Goal: Transaction & Acquisition: Download file/media

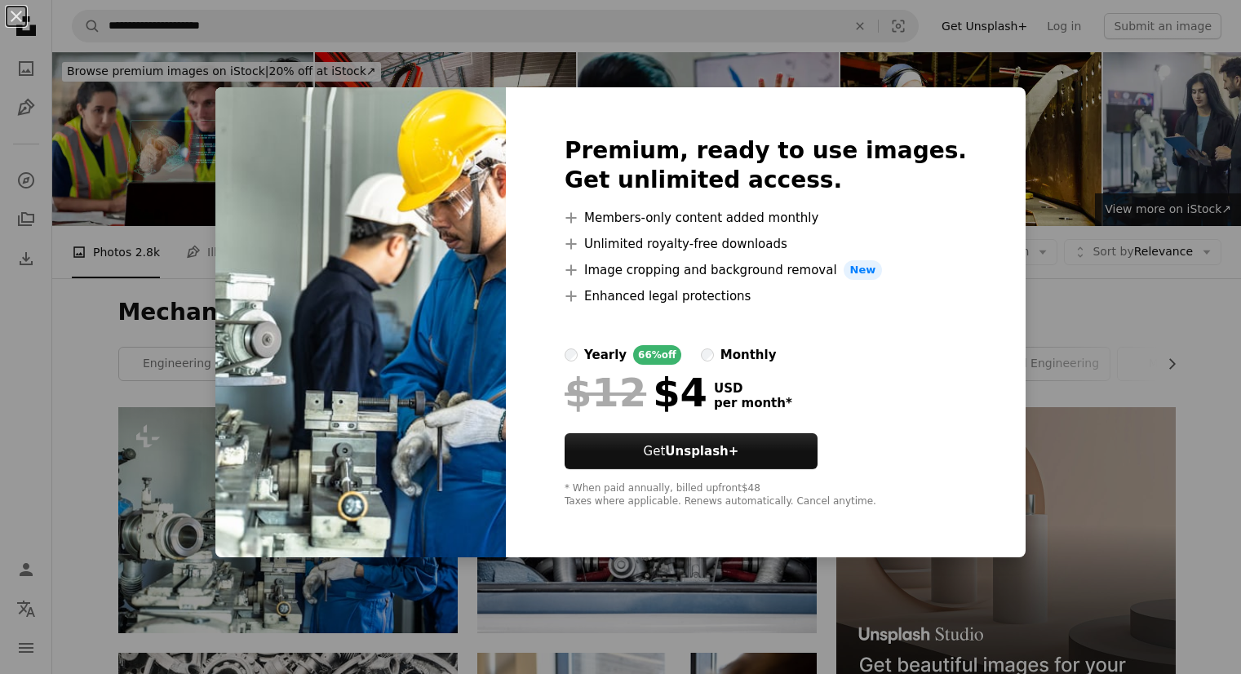
scroll to position [209, 0]
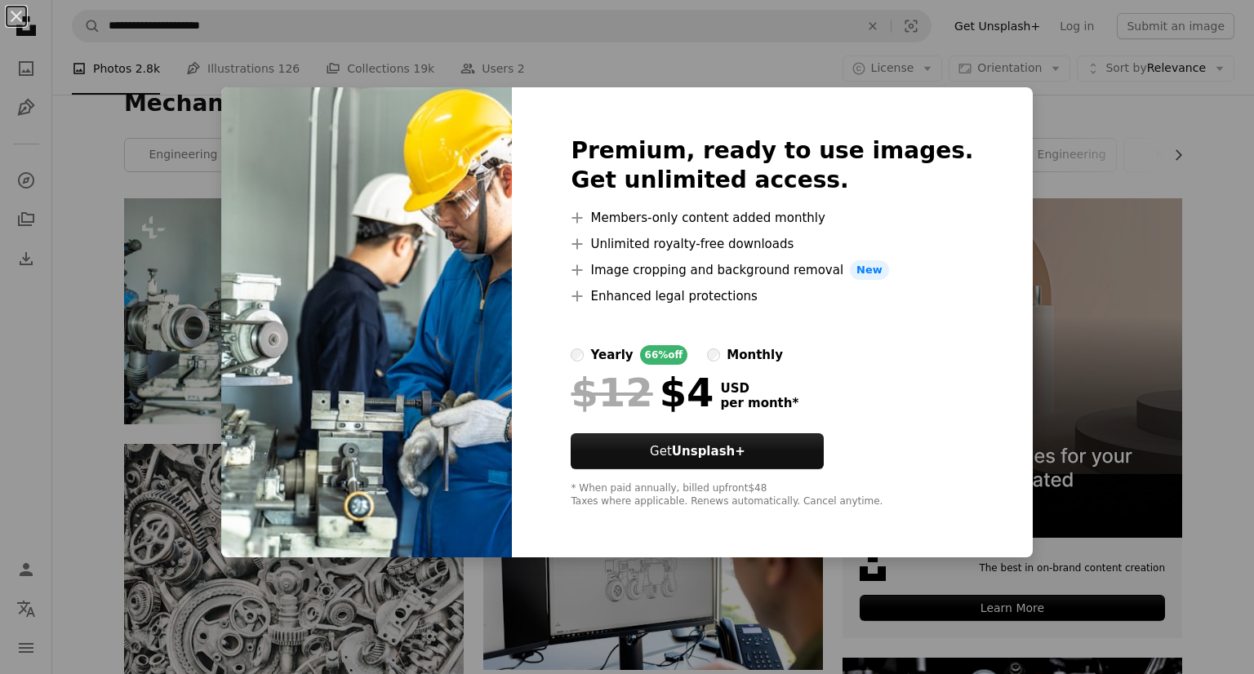
click at [1038, 288] on div "An X shape Premium, ready to use images. Get unlimited access. A plus sign Memb…" at bounding box center [627, 337] width 1254 height 674
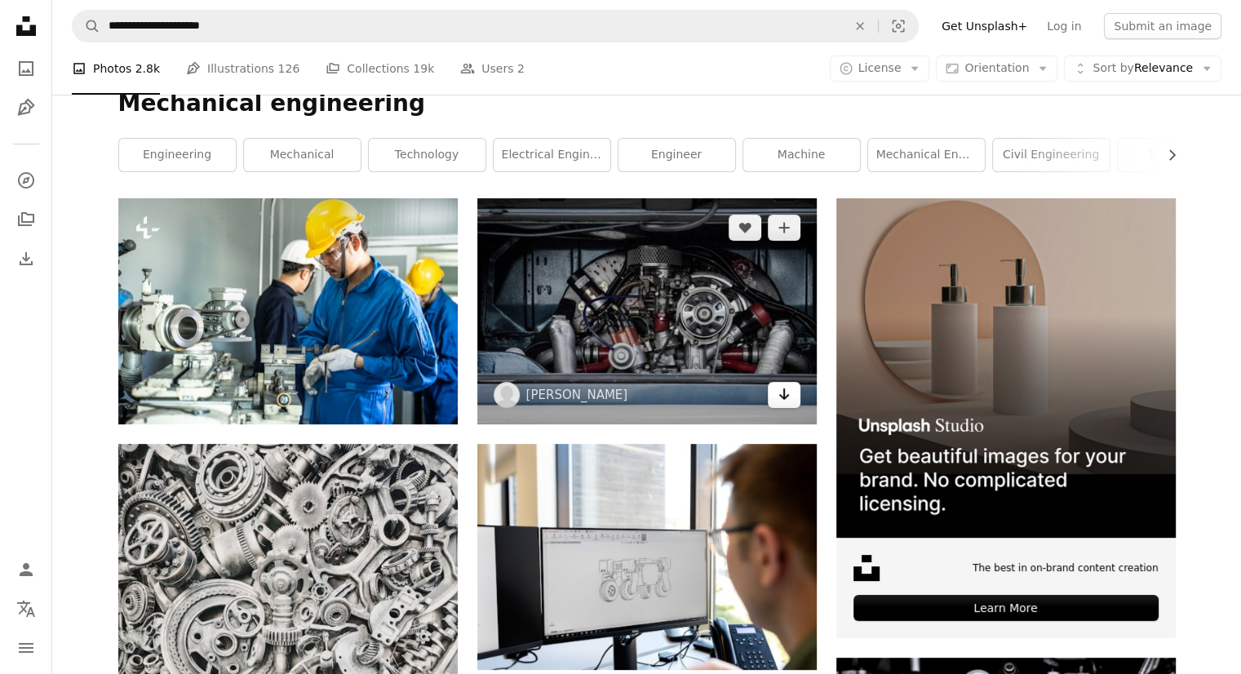
click at [780, 403] on icon "Arrow pointing down" at bounding box center [784, 394] width 13 height 20
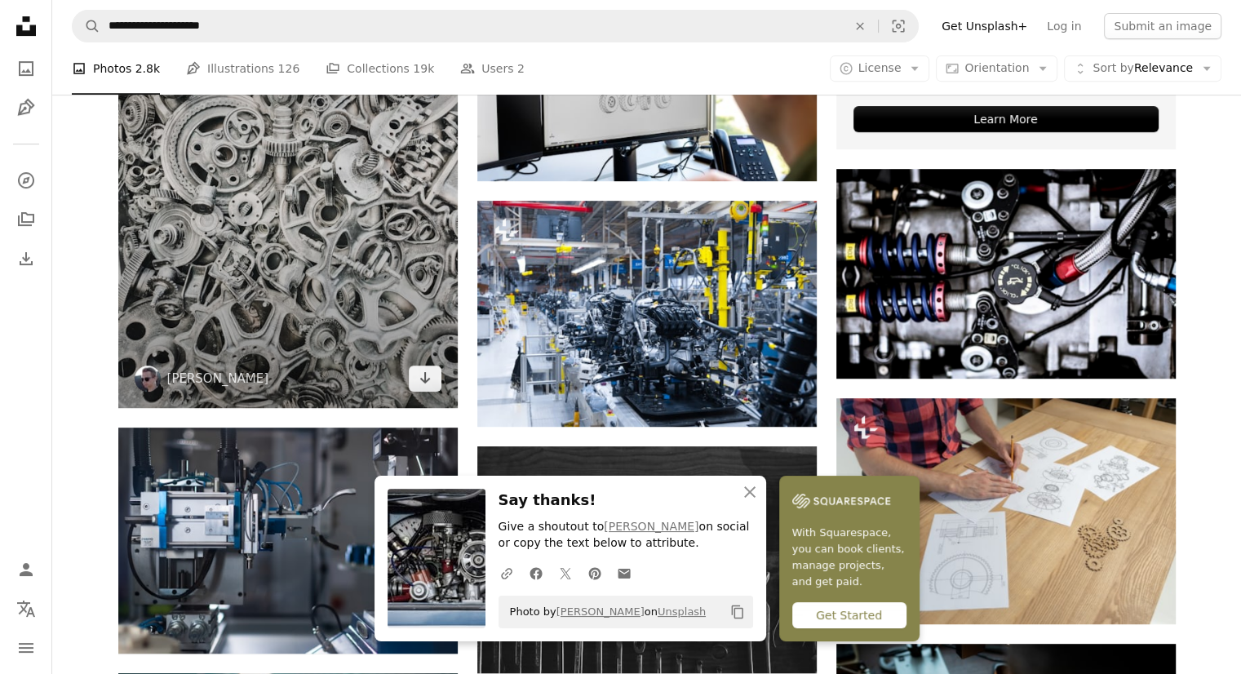
scroll to position [699, 0]
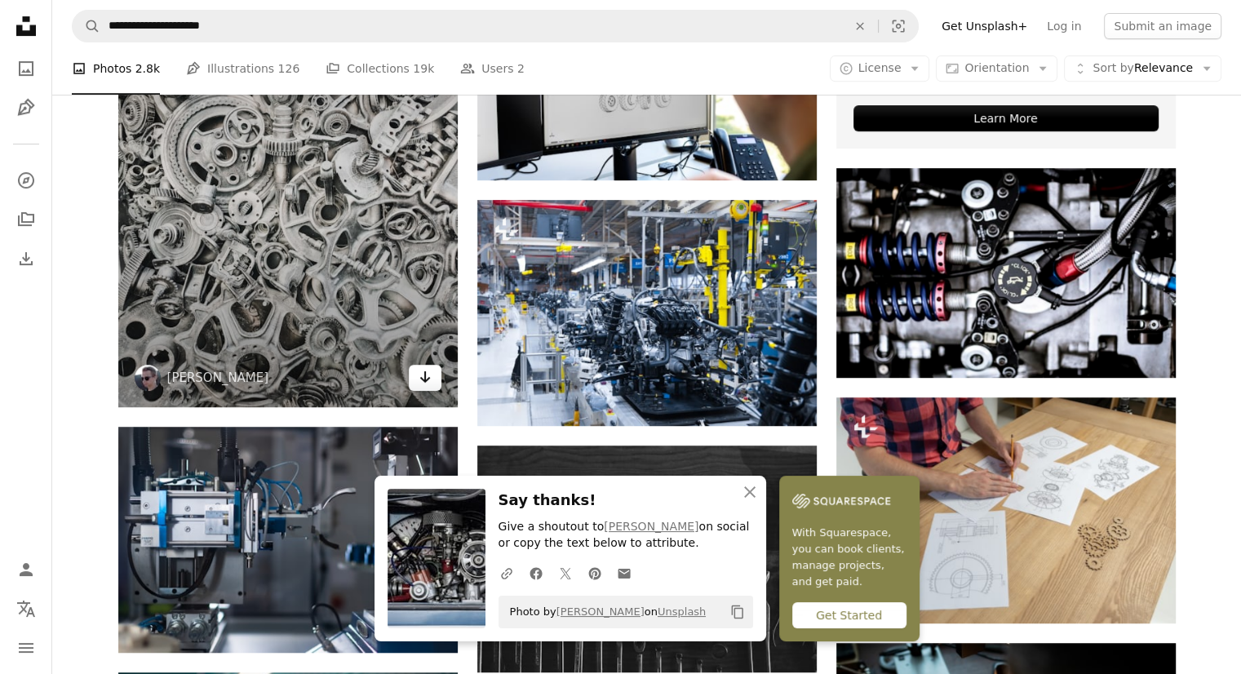
click at [437, 381] on link "Arrow pointing down" at bounding box center [425, 378] width 33 height 26
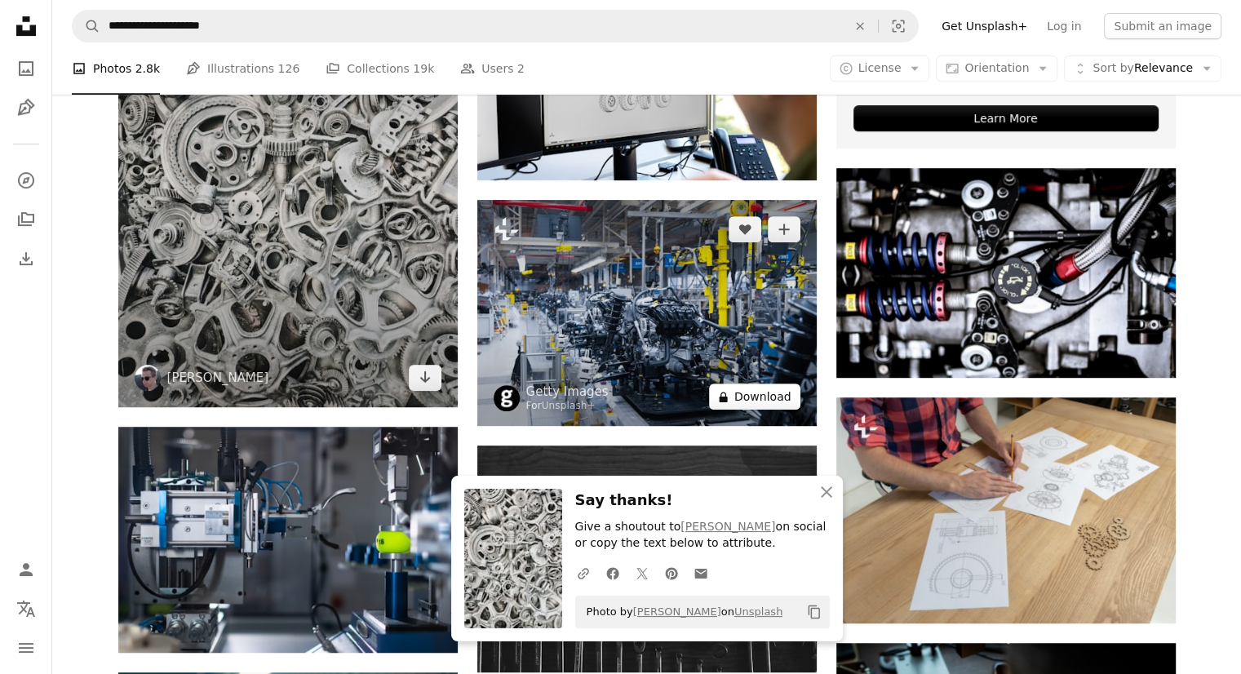
scroll to position [0, 0]
type input "**********"
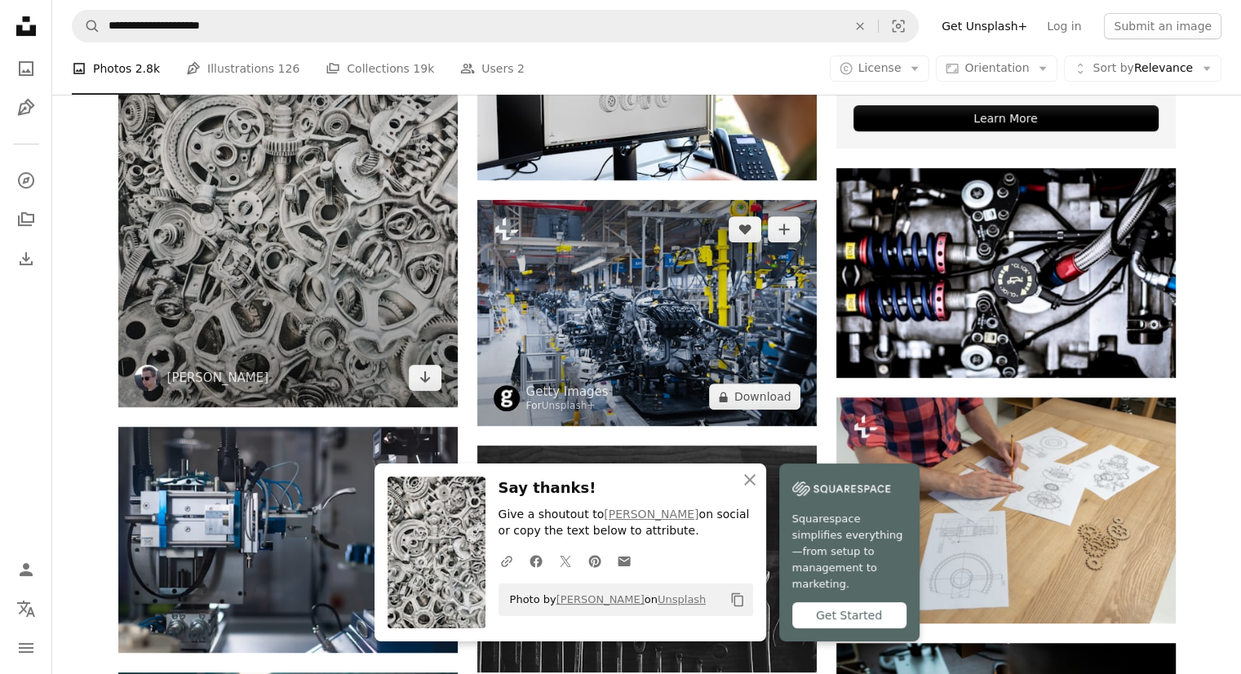
scroll to position [935, 0]
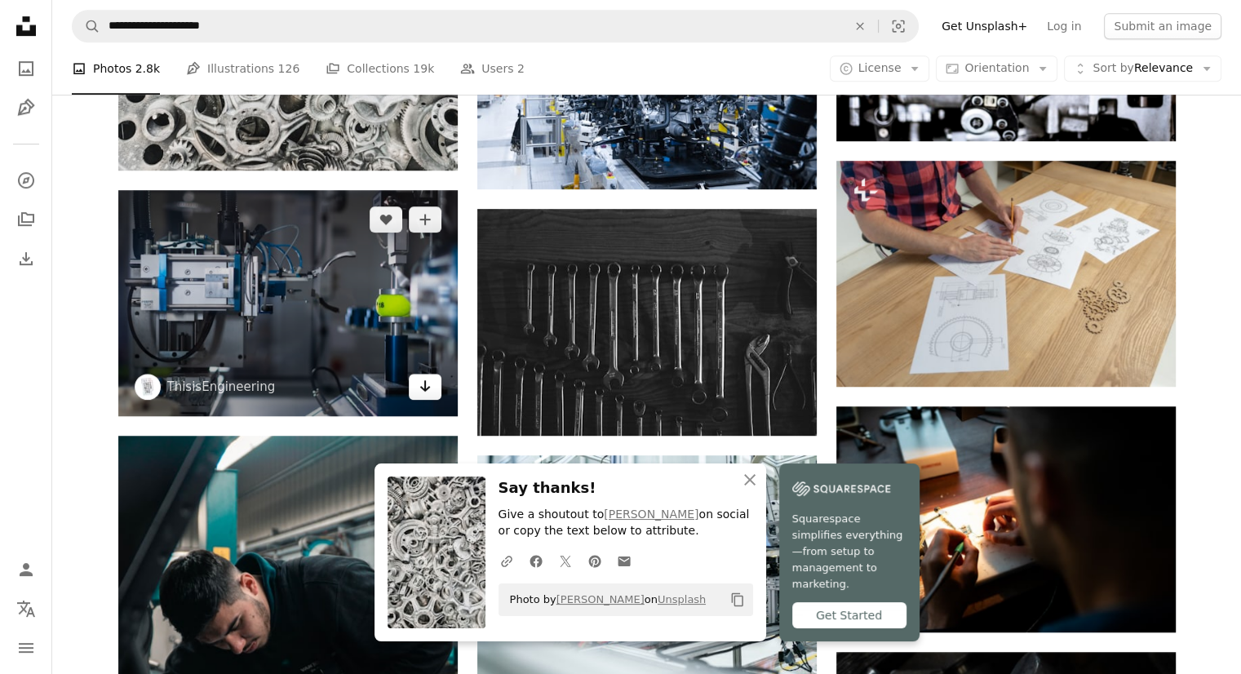
click at [421, 394] on icon "Arrow pointing down" at bounding box center [425, 386] width 13 height 20
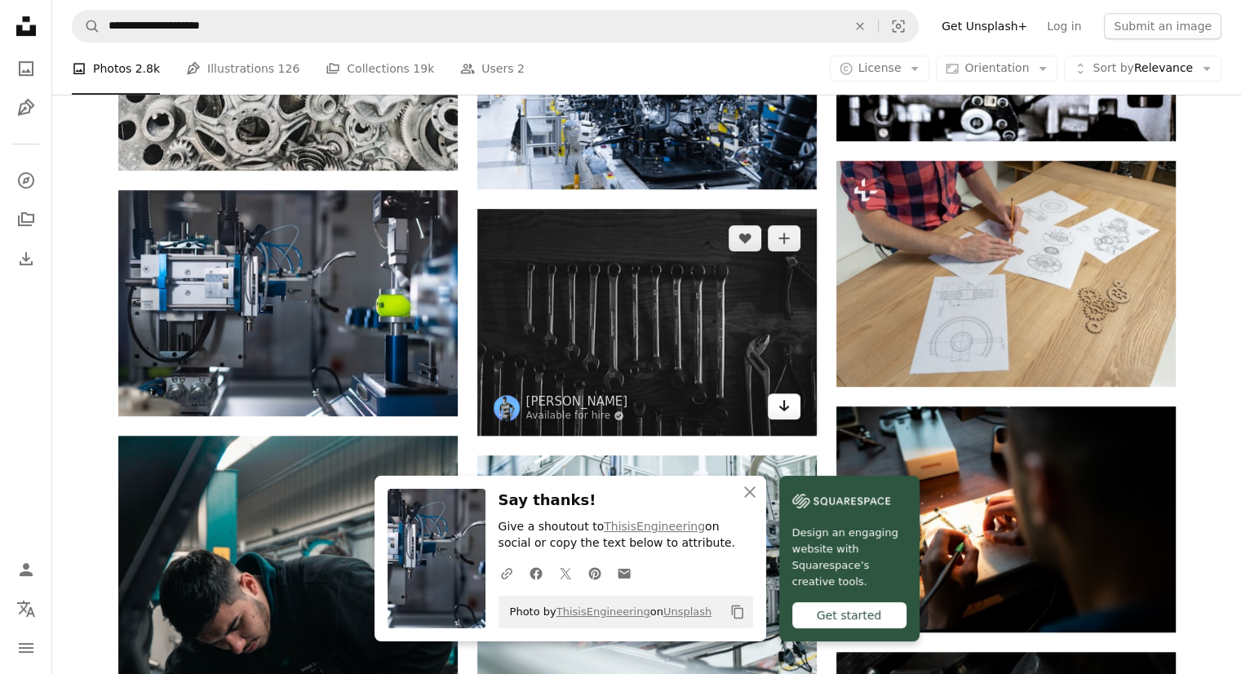
click at [793, 410] on link "Arrow pointing down" at bounding box center [784, 406] width 33 height 26
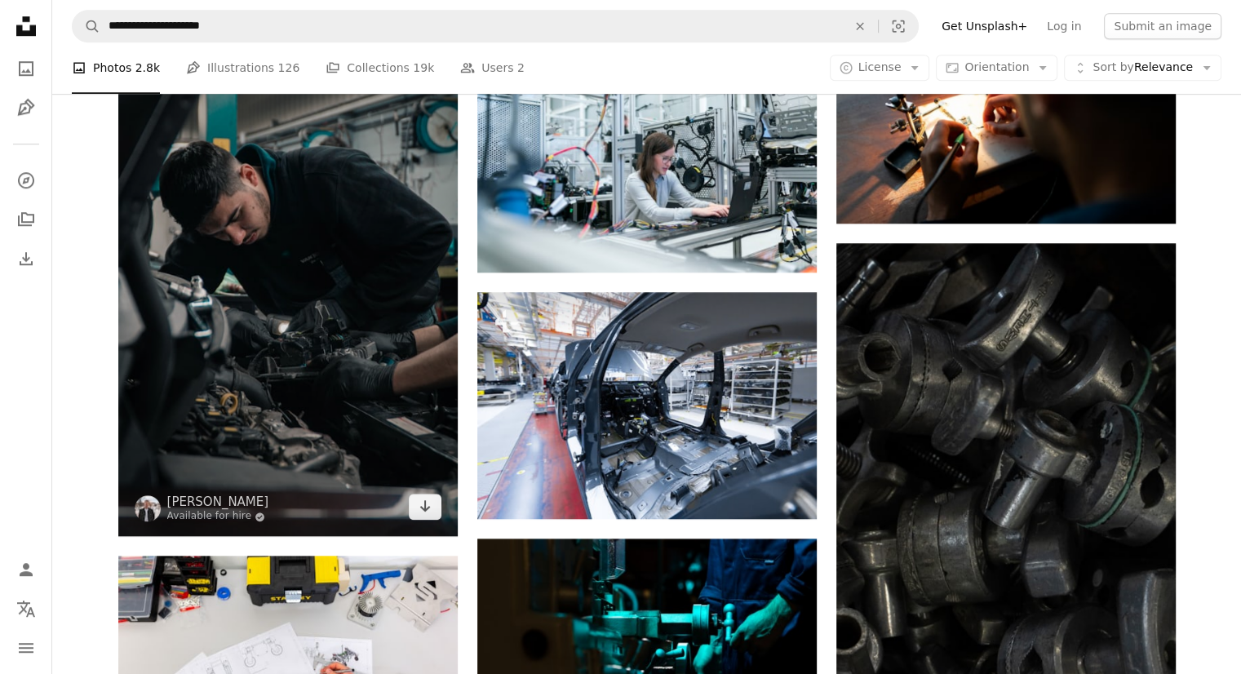
scroll to position [1360, 0]
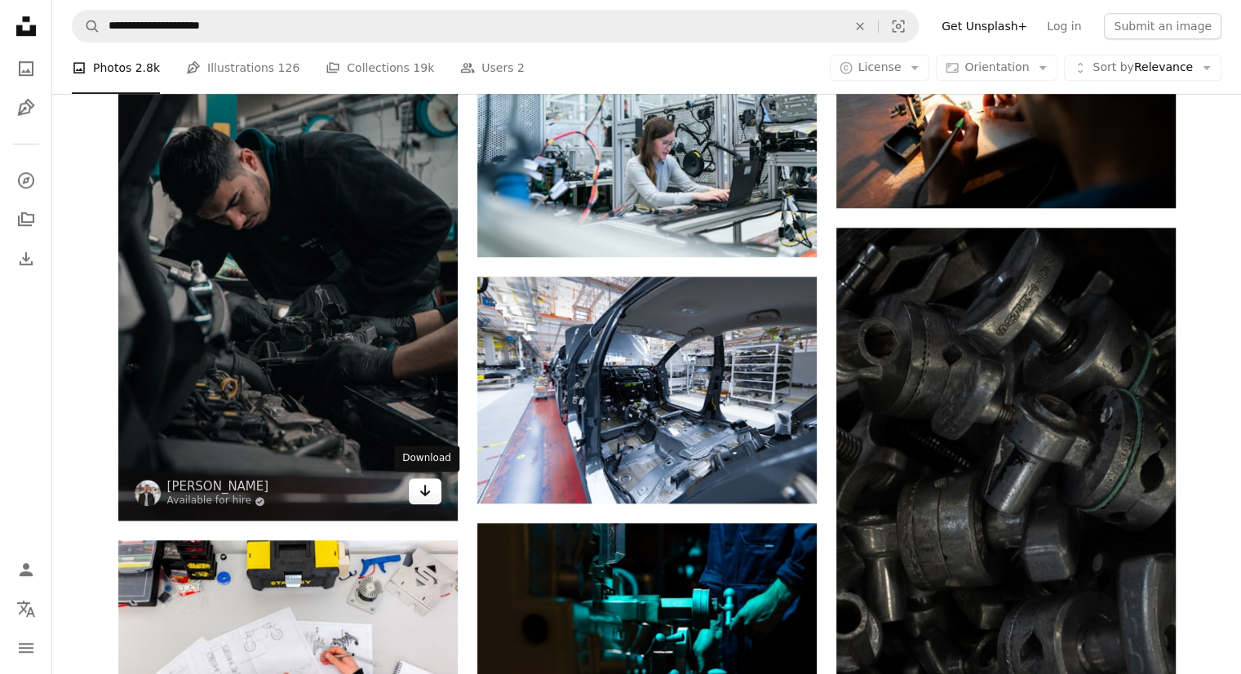
click at [425, 501] on link "Arrow pointing down" at bounding box center [425, 491] width 33 height 26
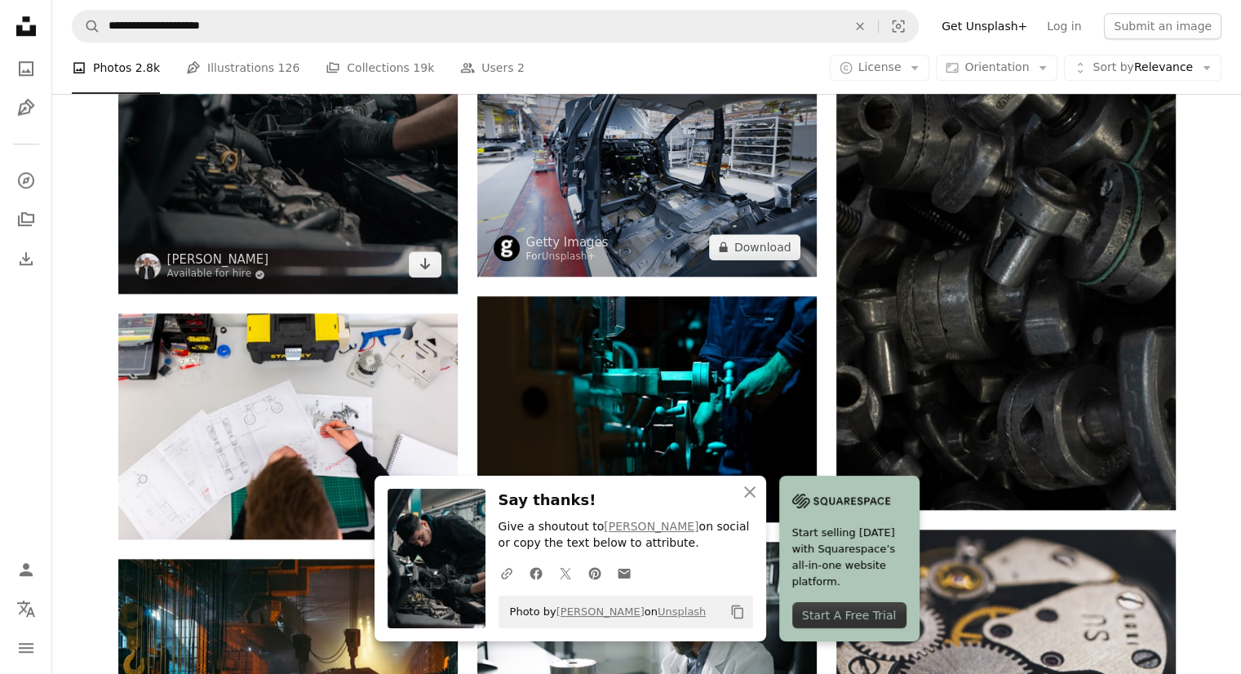
scroll to position [1631, 0]
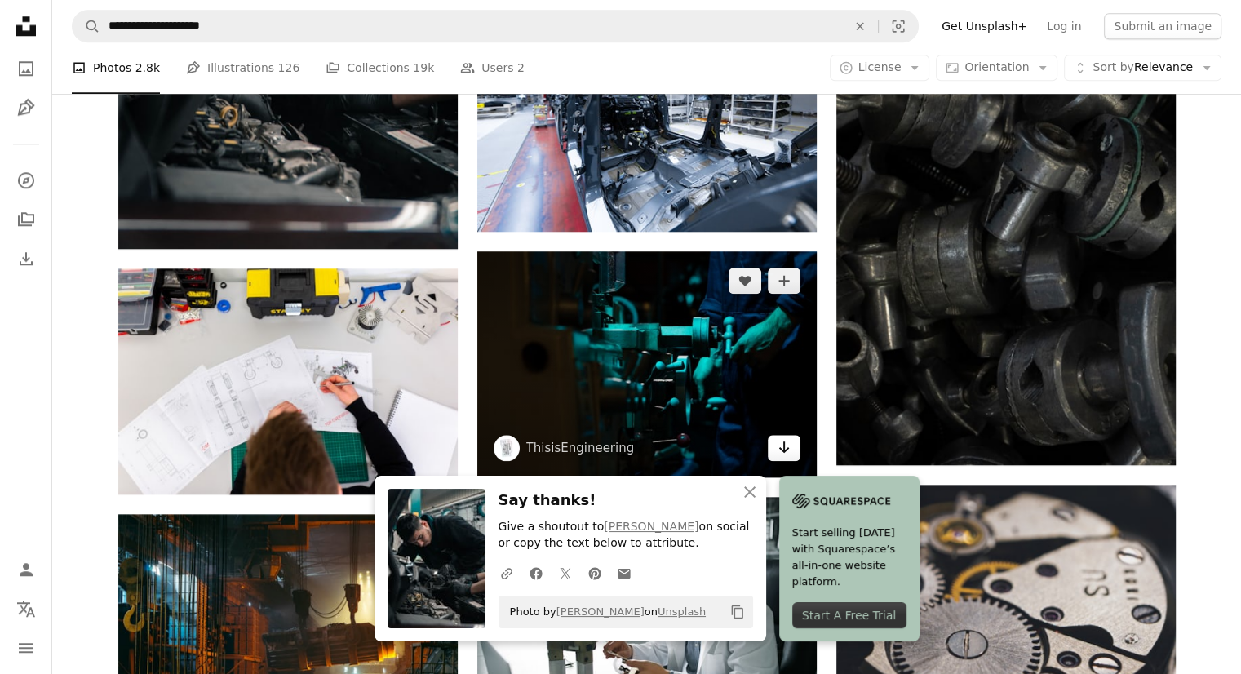
click at [785, 451] on icon "Arrow pointing down" at bounding box center [784, 447] width 13 height 20
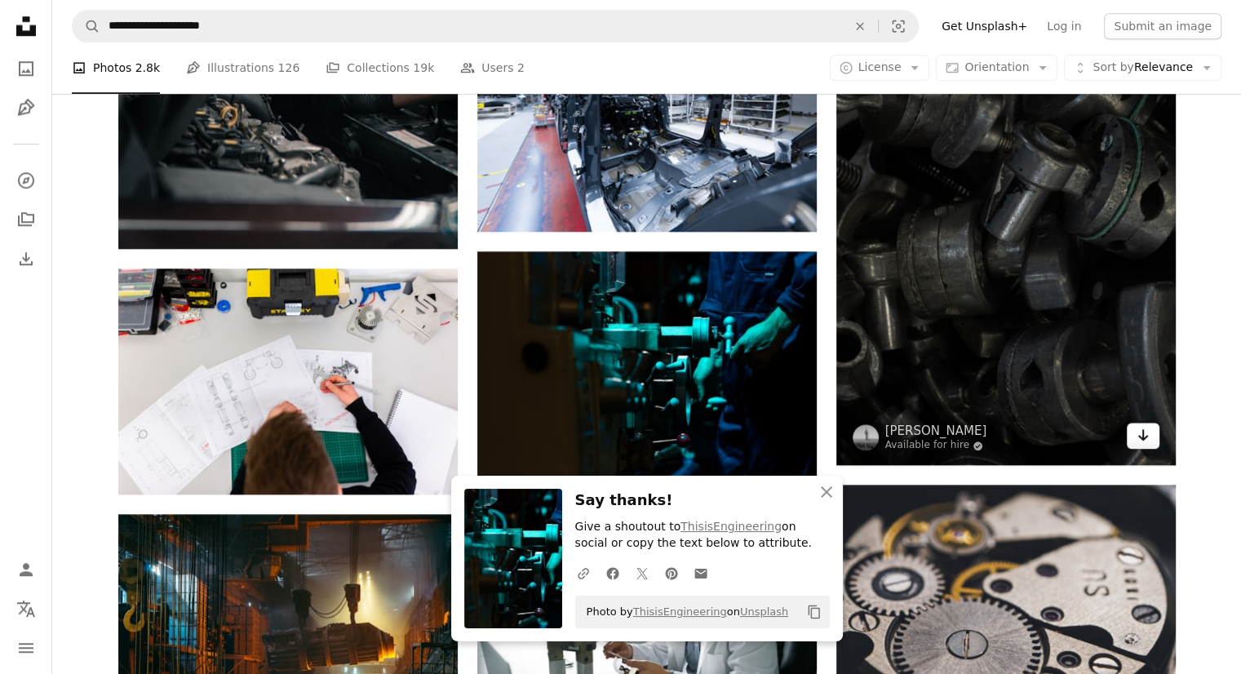
click at [1152, 437] on link "Arrow pointing down" at bounding box center [1143, 436] width 33 height 26
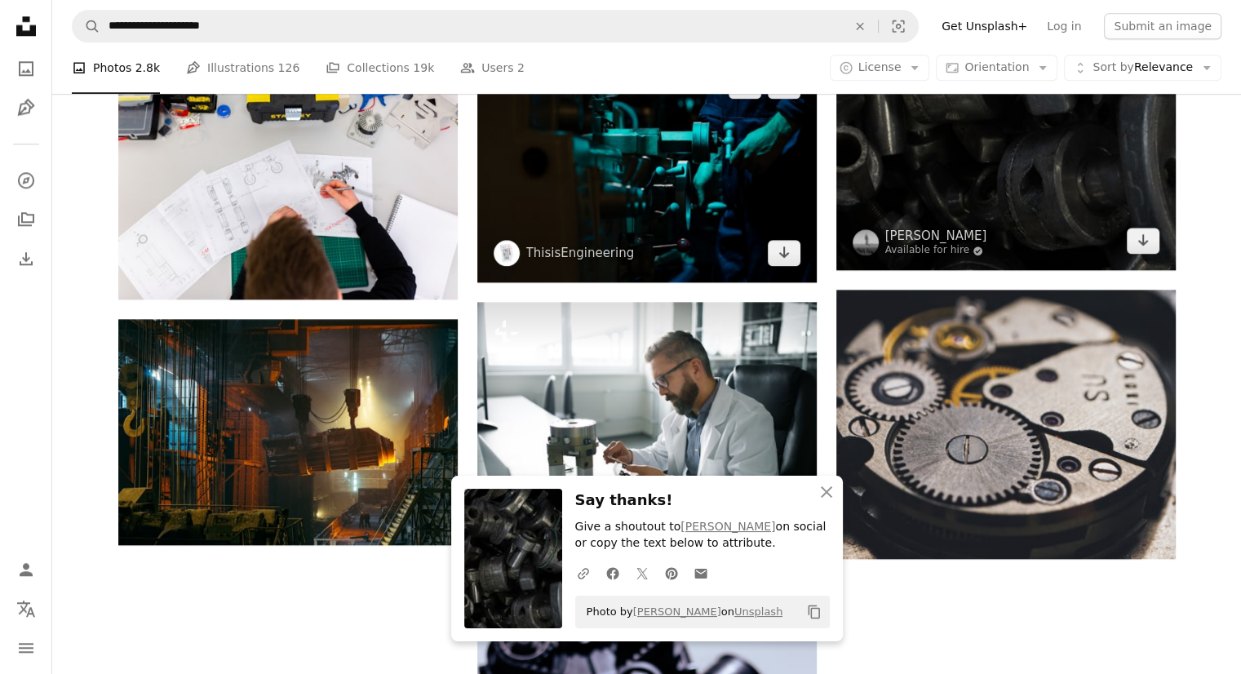
scroll to position [1851, 0]
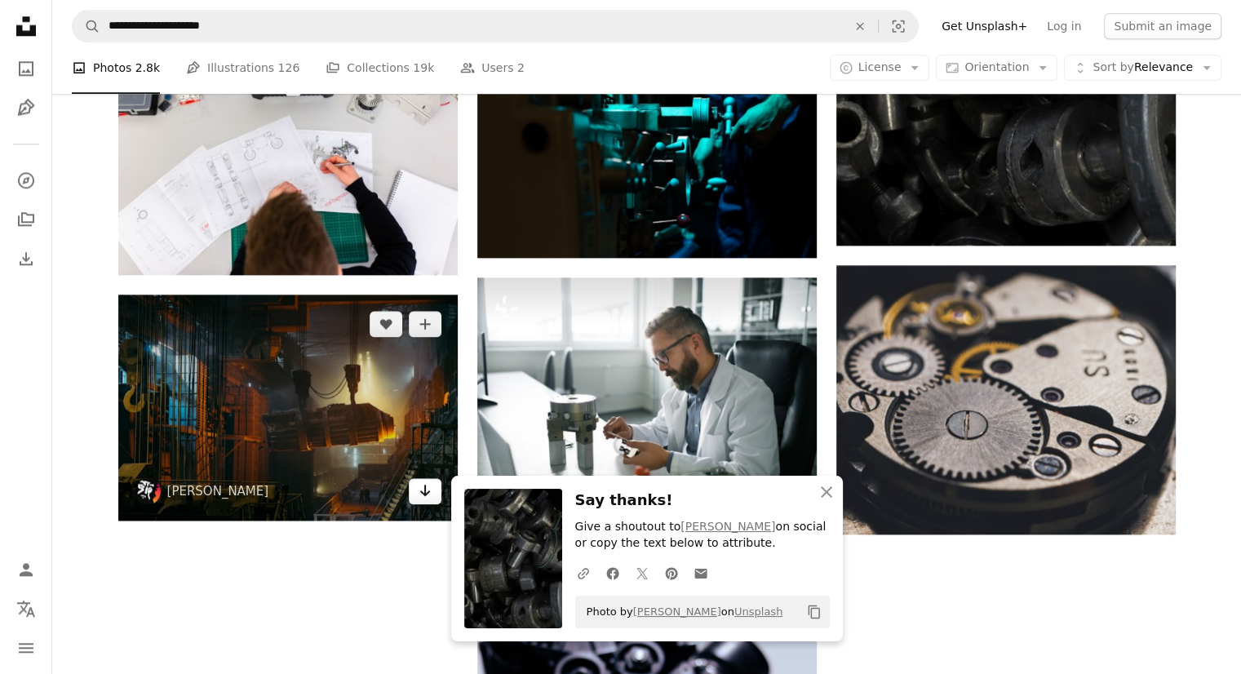
click at [424, 504] on link "Arrow pointing down" at bounding box center [425, 491] width 33 height 26
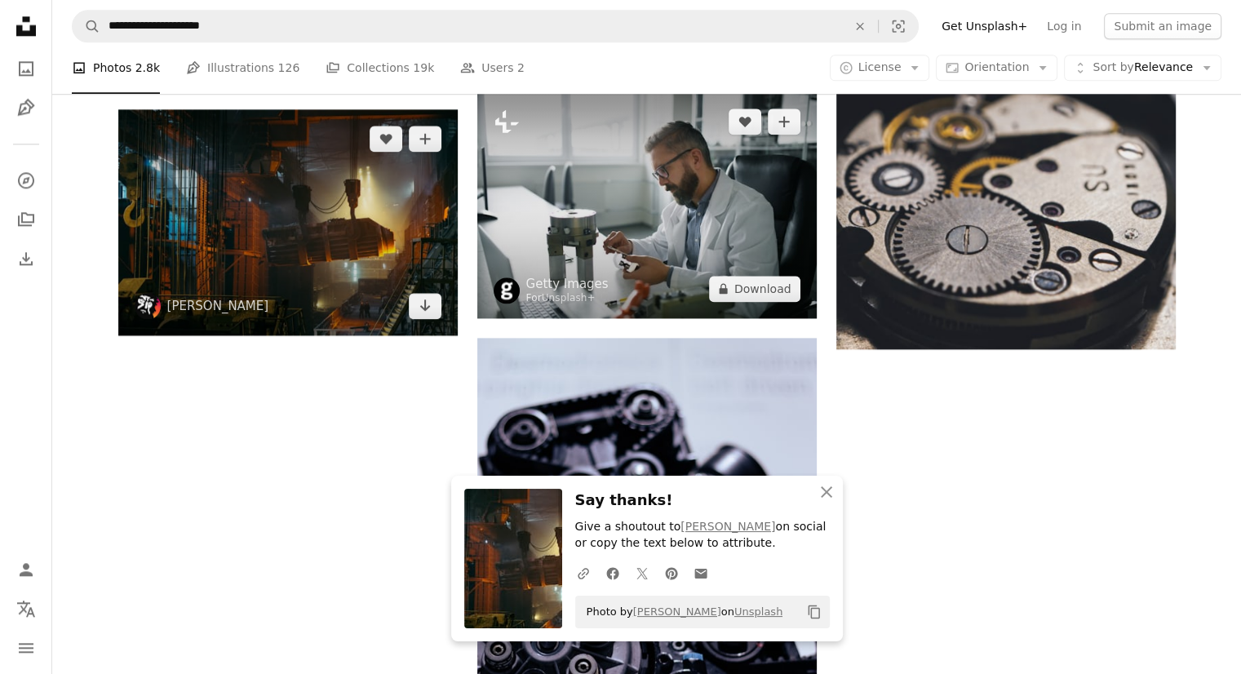
scroll to position [2050, 0]
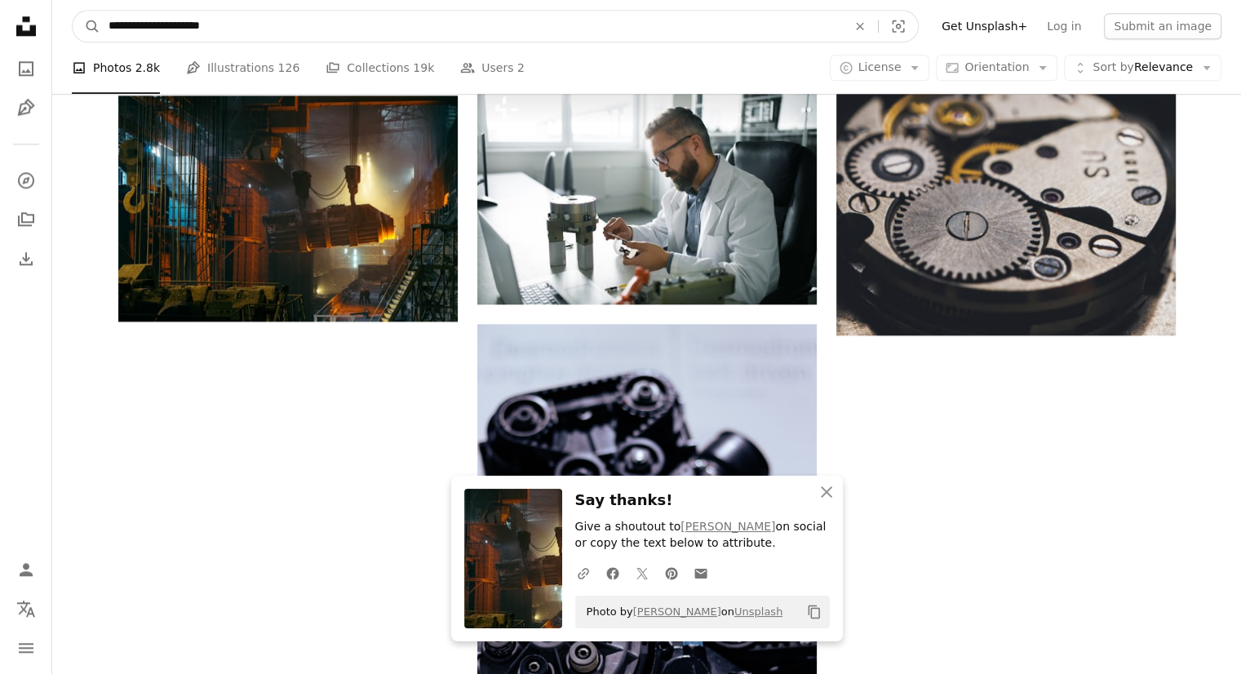
click at [383, 36] on input "**********" at bounding box center [471, 26] width 742 height 31
